Goal: Obtain resource: Download file/media

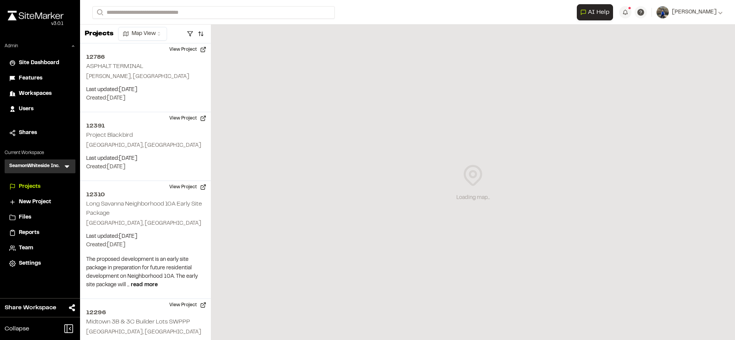
click at [70, 169] on icon at bounding box center [67, 167] width 8 height 8
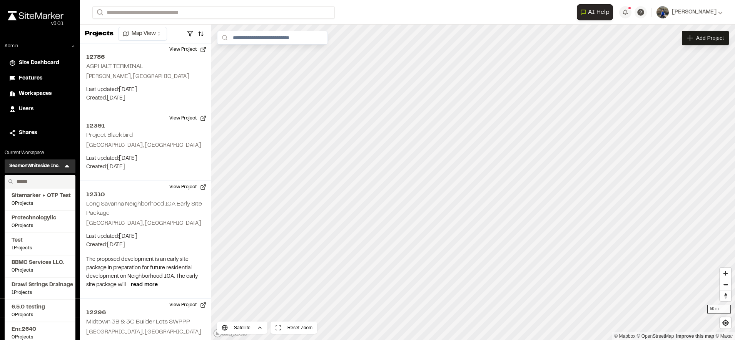
click at [49, 178] on input "text" at bounding box center [42, 181] width 58 height 13
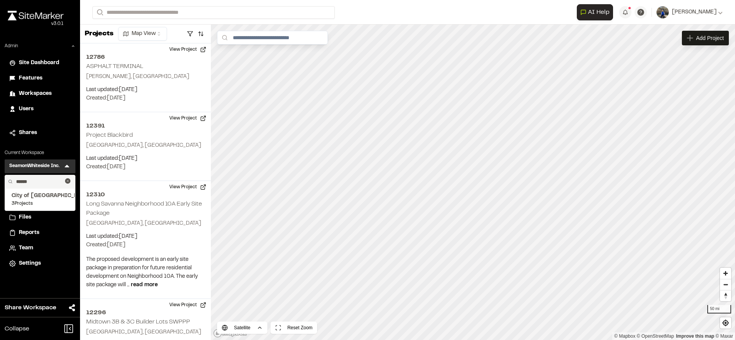
type input "*******"
type input "******"
click at [42, 96] on span "Workspaces" at bounding box center [35, 94] width 33 height 8
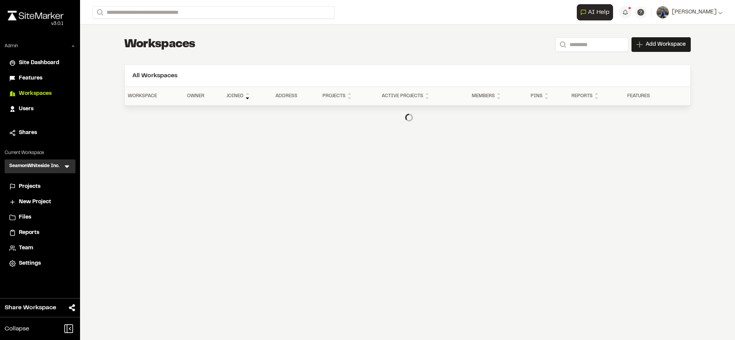
click at [66, 166] on icon at bounding box center [67, 167] width 5 height 3
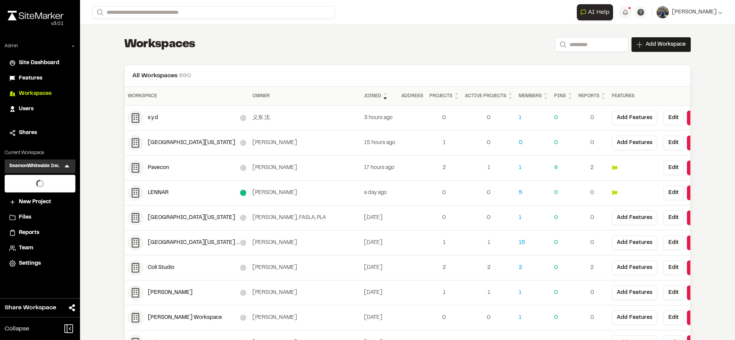
click at [50, 180] on li at bounding box center [40, 183] width 70 height 17
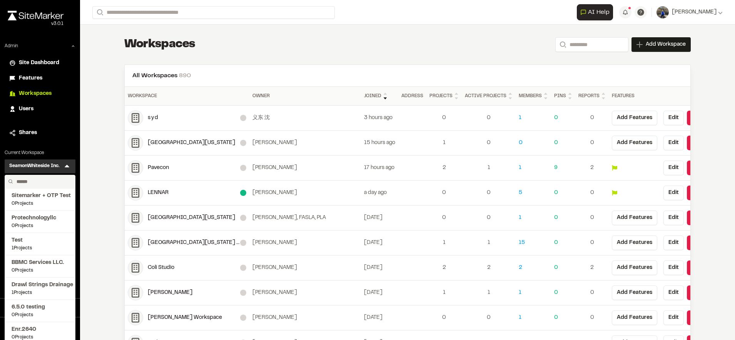
drag, startPoint x: 50, startPoint y: 180, endPoint x: 32, endPoint y: 183, distance: 18.3
click at [32, 183] on input "text" at bounding box center [42, 181] width 58 height 13
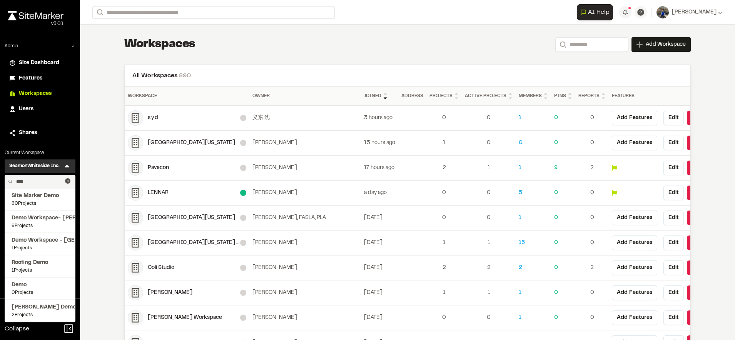
type input "****"
click at [44, 196] on span "Site Marker Demo" at bounding box center [40, 196] width 57 height 8
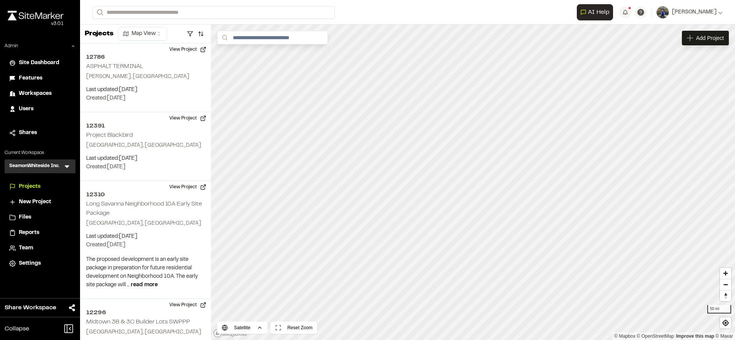
click at [64, 167] on icon at bounding box center [67, 167] width 8 height 8
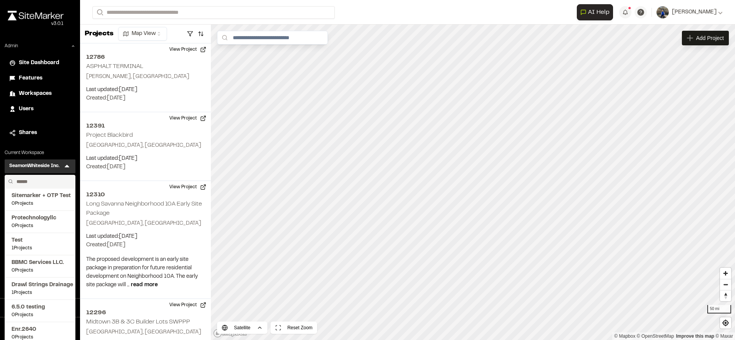
click at [54, 182] on input "text" at bounding box center [42, 181] width 58 height 13
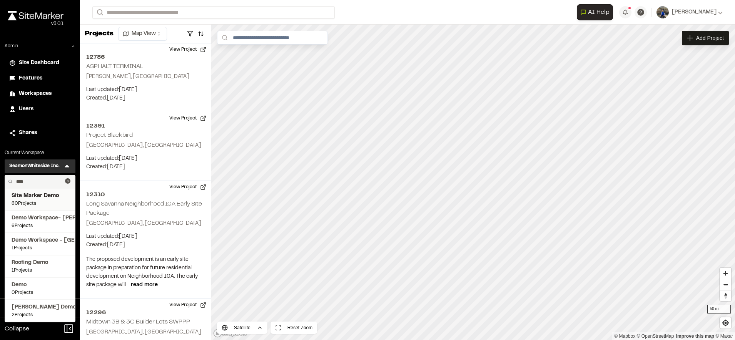
type input "****"
click at [37, 195] on span "Site Marker Demo" at bounding box center [40, 196] width 57 height 8
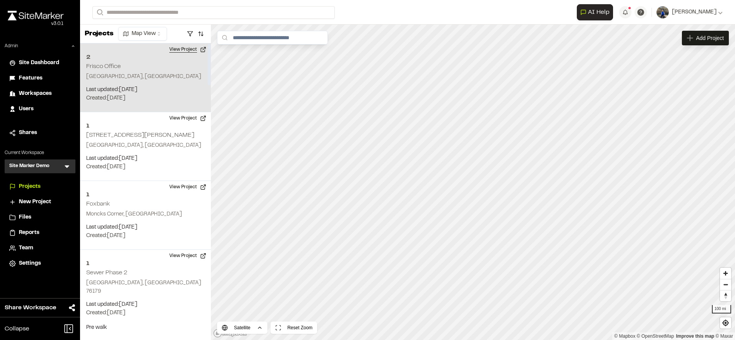
click at [184, 50] on button "View Project" at bounding box center [188, 49] width 46 height 12
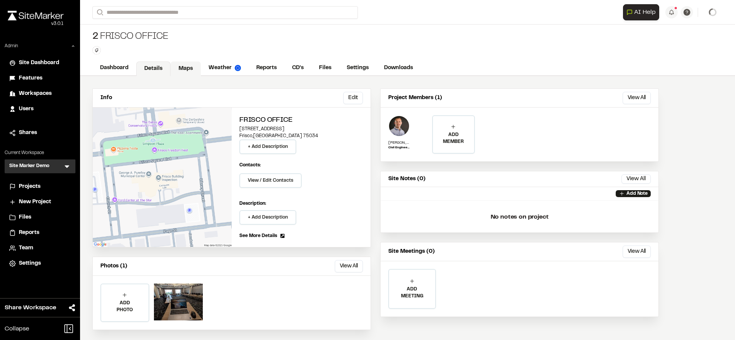
click at [182, 63] on link "Maps" at bounding box center [185, 69] width 30 height 15
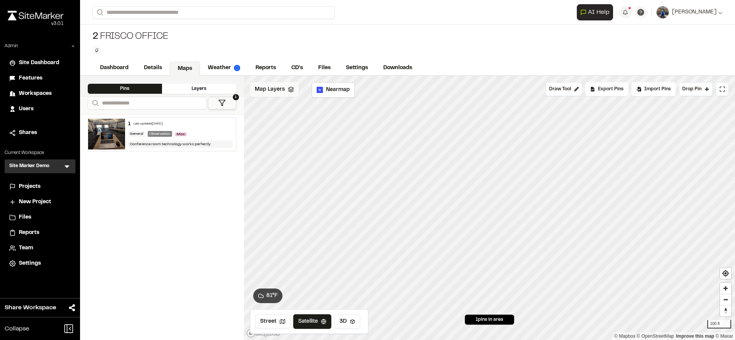
click at [287, 93] on div "Map Layers" at bounding box center [274, 89] width 48 height 15
click at [287, 93] on html "Close sidebar v 3.0.1 Admin Site Dashboard Features Workspaces Users Shares Cur…" at bounding box center [367, 170] width 735 height 340
click at [272, 86] on html "Close sidebar v 3.0.1 Admin Site Dashboard Features Workspaces Users Shares Cur…" at bounding box center [367, 170] width 735 height 340
click at [338, 93] on span "Nearmap" at bounding box center [338, 90] width 24 height 8
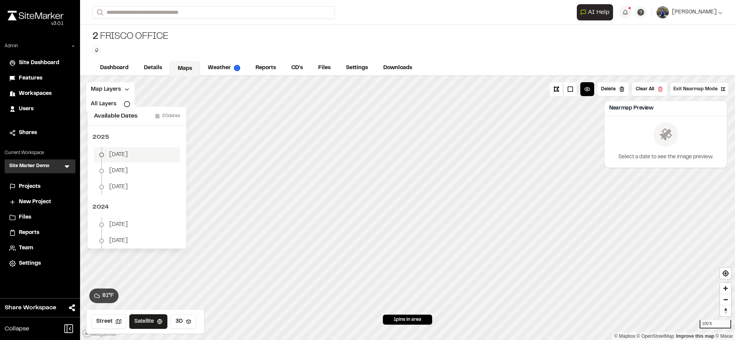
click at [124, 154] on span "June 17" at bounding box center [118, 155] width 18 height 8
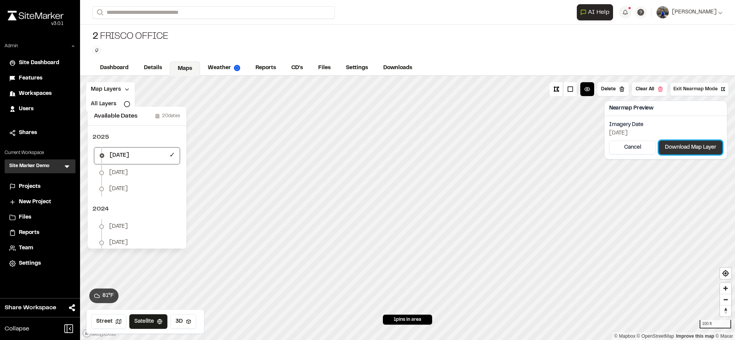
click at [678, 146] on button "Download Map Layer" at bounding box center [690, 148] width 63 height 14
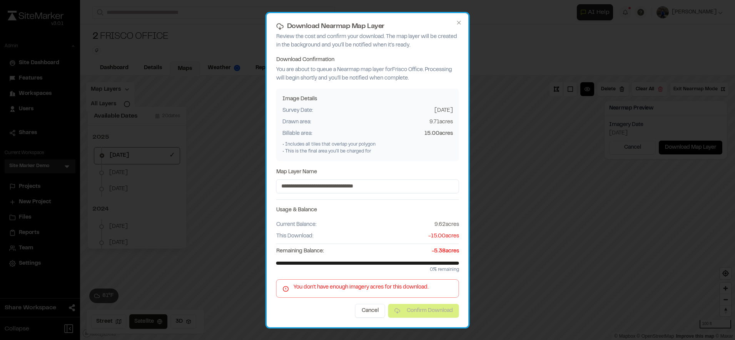
click at [436, 251] on span "-5.38 acres" at bounding box center [445, 251] width 27 height 8
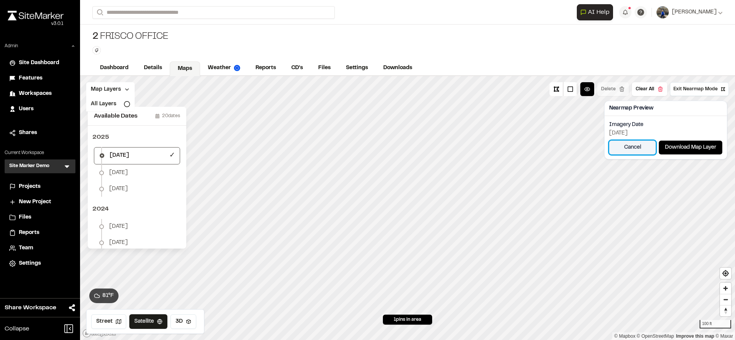
click at [634, 149] on button "Cancel" at bounding box center [632, 148] width 47 height 14
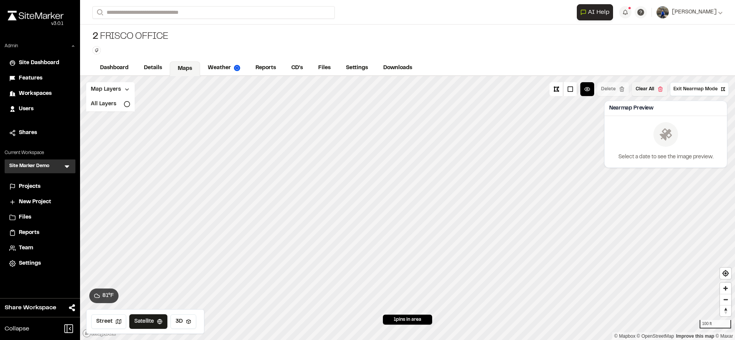
click at [660, 92] on button "Clear All" at bounding box center [649, 89] width 35 height 14
click at [33, 92] on span "Workspaces" at bounding box center [35, 94] width 33 height 8
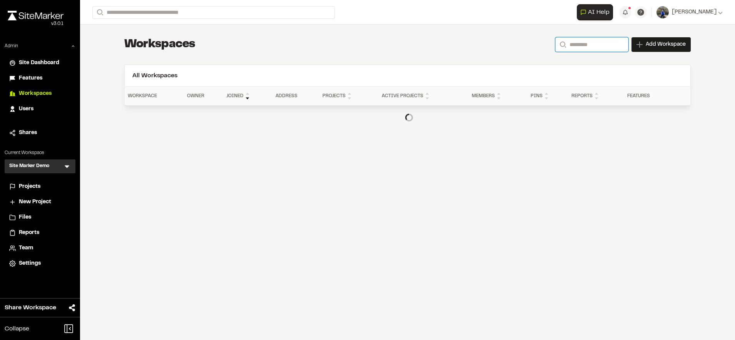
click at [577, 49] on input "Search" at bounding box center [591, 44] width 73 height 15
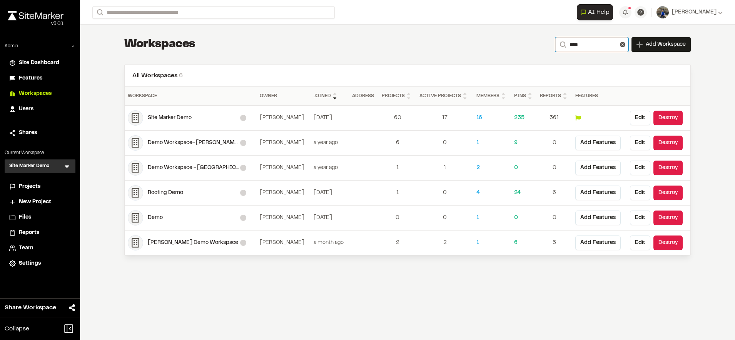
type input "****"
click at [508, 65] on div "All Workspaces 6 Select all Paid Workspace Owner Joined Address Projects Active…" at bounding box center [407, 160] width 566 height 191
click at [642, 118] on button "Edit" at bounding box center [640, 118] width 20 height 15
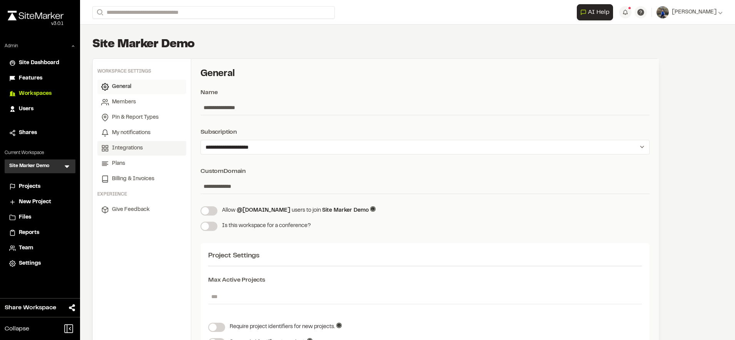
click at [139, 144] on link "Integrations" at bounding box center [141, 148] width 89 height 15
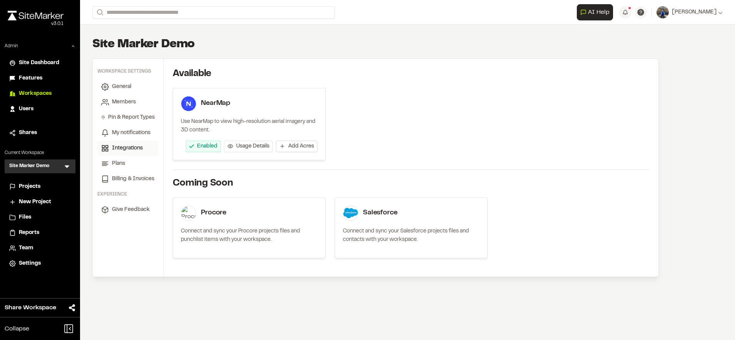
click at [295, 148] on span "Add Acres" at bounding box center [301, 147] width 26 height 8
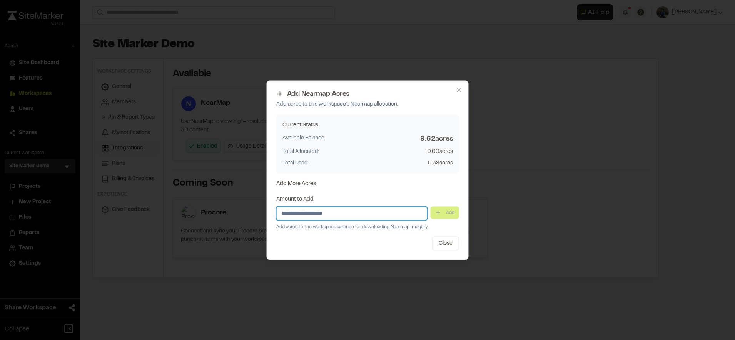
click at [395, 216] on input "Amount to Add" at bounding box center [351, 214] width 151 height 14
type input "**"
click at [444, 214] on button "Add" at bounding box center [444, 213] width 28 height 12
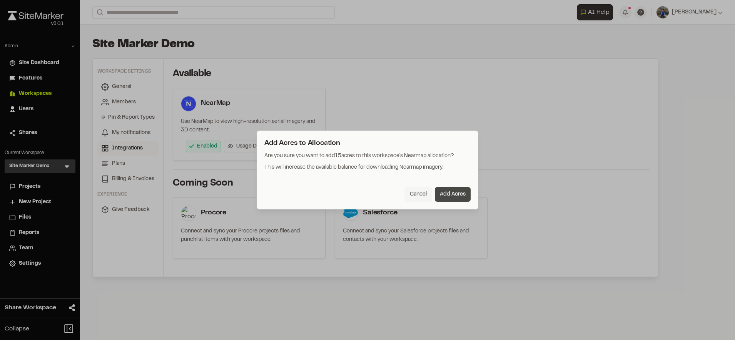
click at [452, 194] on button "Add Acres" at bounding box center [453, 194] width 36 height 15
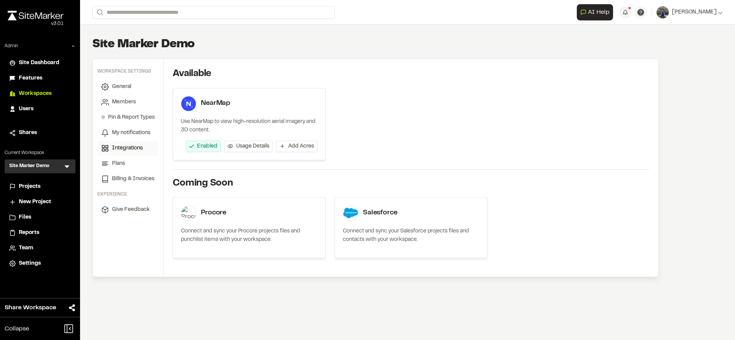
click at [41, 185] on div "Projects" at bounding box center [45, 187] width 52 height 8
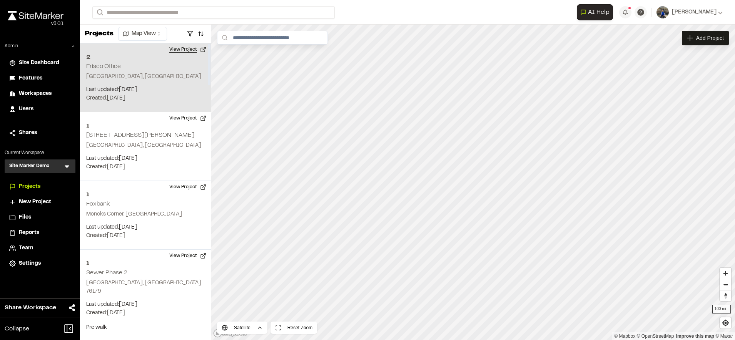
click at [181, 53] on button "View Project" at bounding box center [188, 49] width 46 height 12
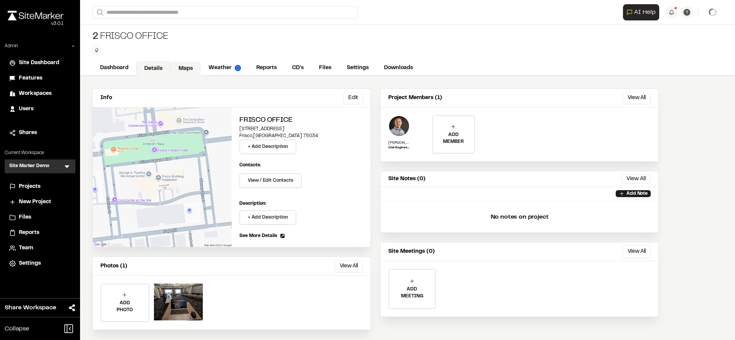
click at [189, 68] on link "Maps" at bounding box center [185, 69] width 30 height 15
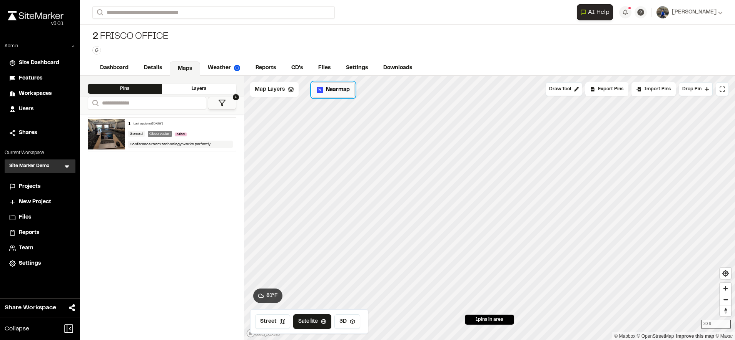
click at [335, 92] on span "Nearmap" at bounding box center [338, 90] width 24 height 8
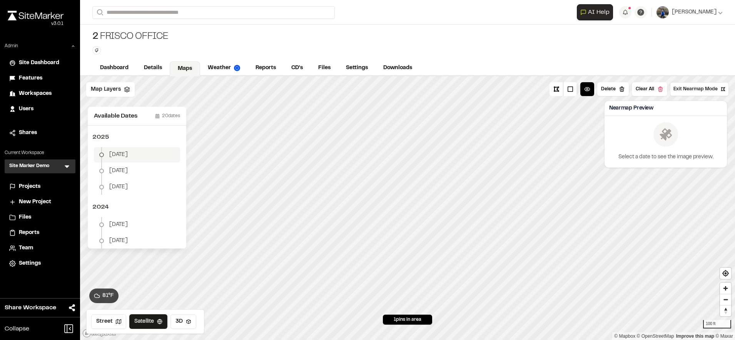
click at [150, 155] on li "June 17" at bounding box center [137, 154] width 86 height 15
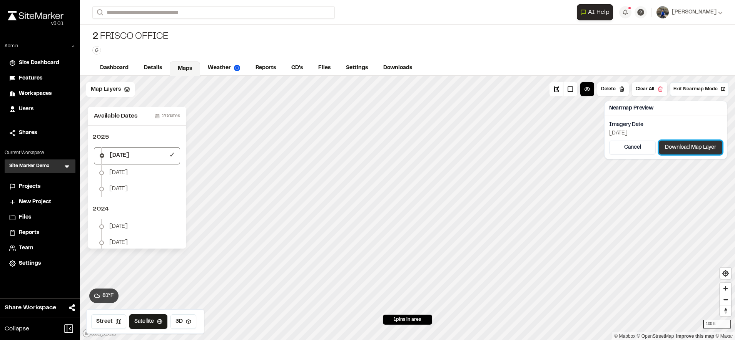
click at [676, 145] on button "Download Map Layer" at bounding box center [690, 148] width 63 height 14
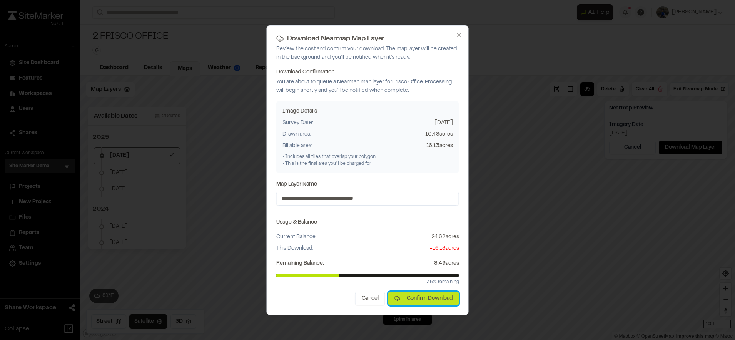
click at [426, 300] on button "Confirm Download" at bounding box center [423, 299] width 71 height 14
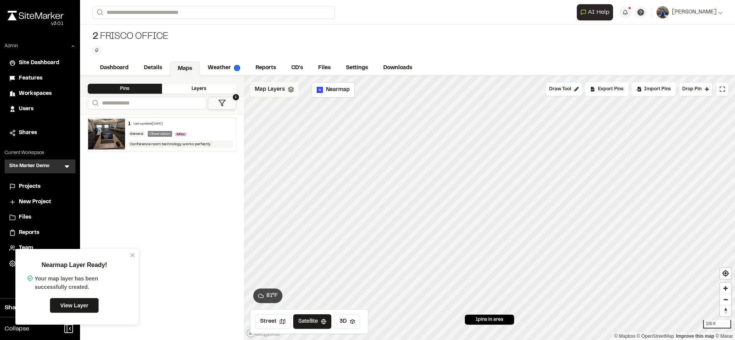
click at [272, 90] on span "Map Layers" at bounding box center [270, 89] width 30 height 8
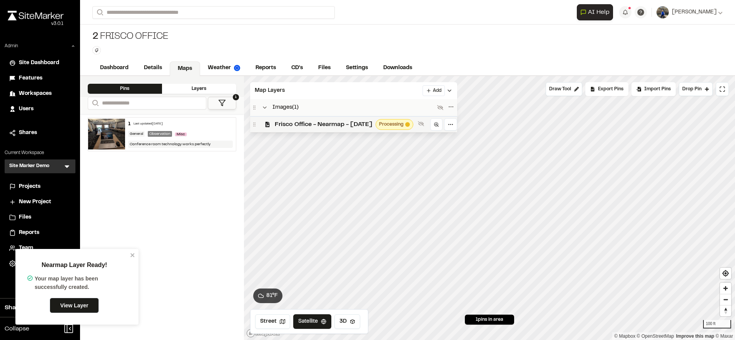
click at [366, 125] on span "Frisco Office - Nearmap - 2025-06-17" at bounding box center [324, 124] width 98 height 9
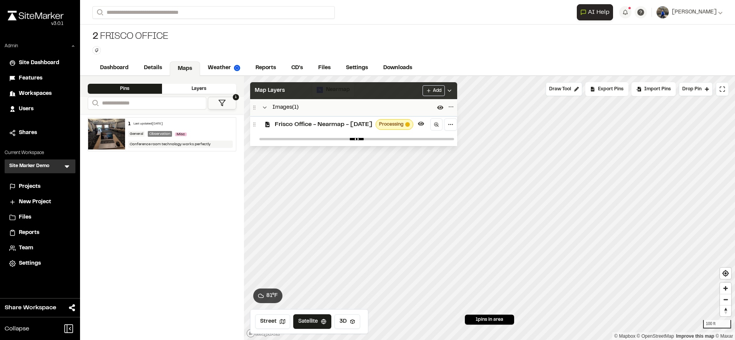
click at [414, 92] on div "Map Layers Add" at bounding box center [353, 90] width 207 height 17
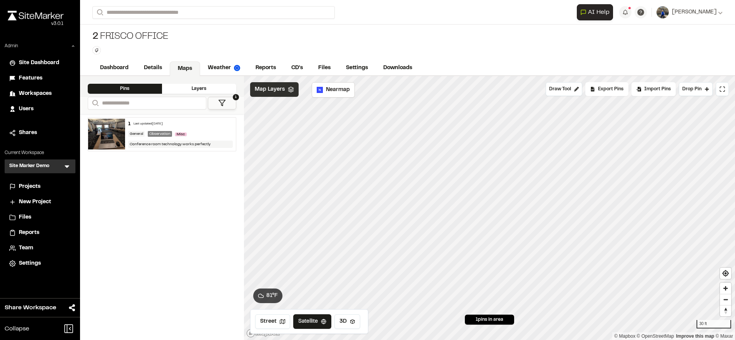
click at [270, 94] on div "Map Layers" at bounding box center [274, 89] width 48 height 15
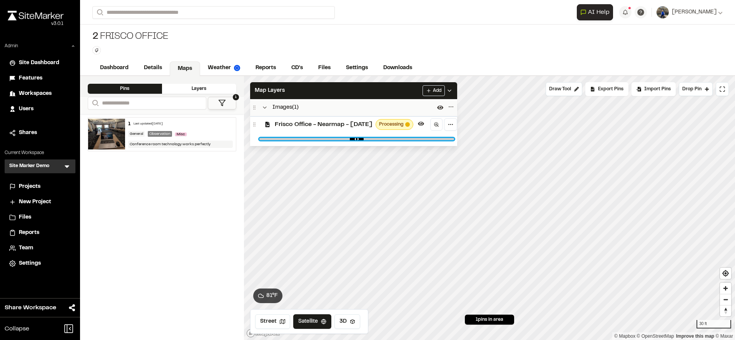
type input "*"
drag, startPoint x: 268, startPoint y: 140, endPoint x: 561, endPoint y: 171, distance: 294.7
type input "*"
click at [454, 140] on input "range" at bounding box center [356, 139] width 195 height 2
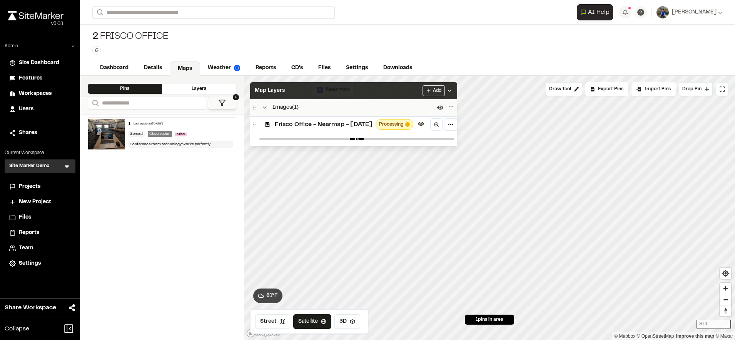
click at [367, 94] on div "Map Layers Add" at bounding box center [353, 90] width 207 height 17
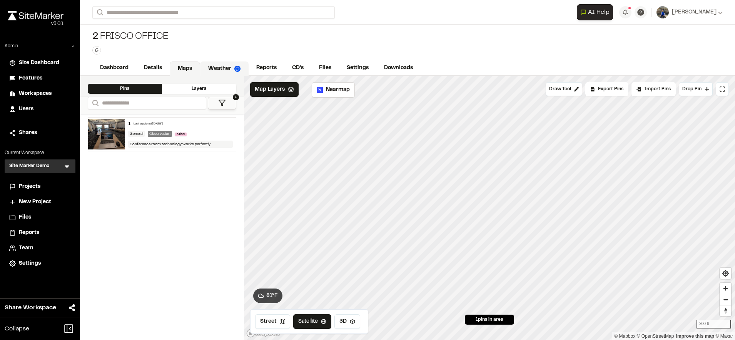
click at [215, 67] on link "Weather" at bounding box center [224, 69] width 48 height 15
